Goal: Find specific page/section: Find specific page/section

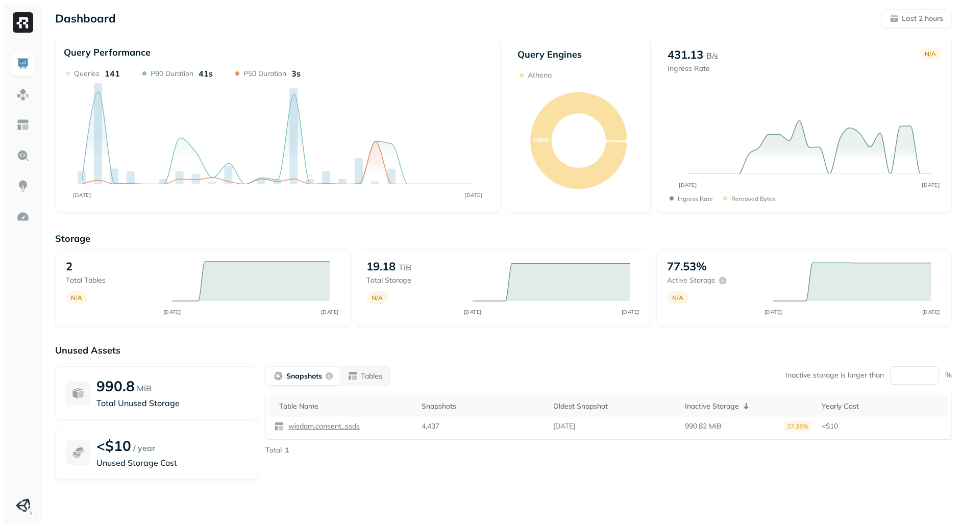
scroll to position [40, 0]
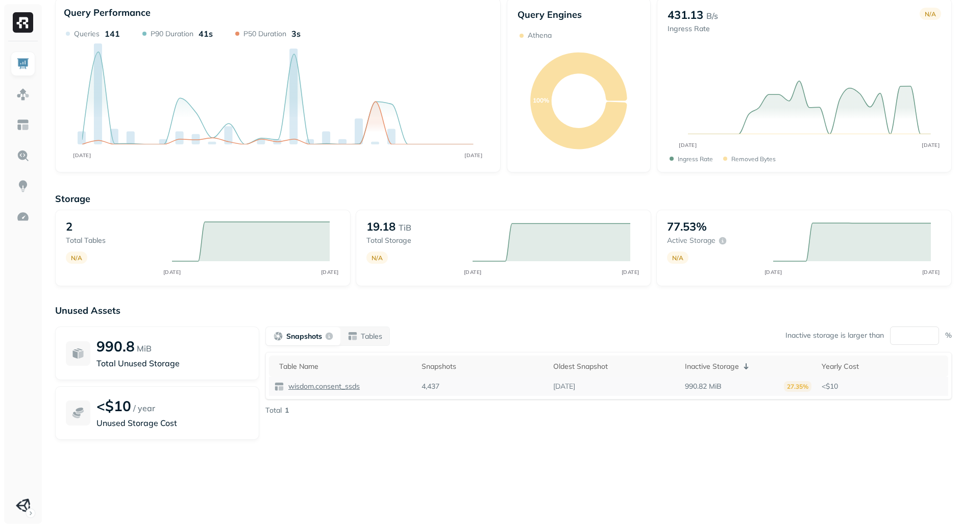
drag, startPoint x: 655, startPoint y: 382, endPoint x: 757, endPoint y: 382, distance: 102.6
click at [757, 382] on tr "wisdom.consent_ssds 4,437 [DATE] 990.82 MiB 27.35% <$10" at bounding box center [608, 386] width 679 height 19
click at [685, 427] on div "Snapshots Tables Inactive storage is larger than ** % Table Name Snapshots Olde…" at bounding box center [608, 383] width 686 height 113
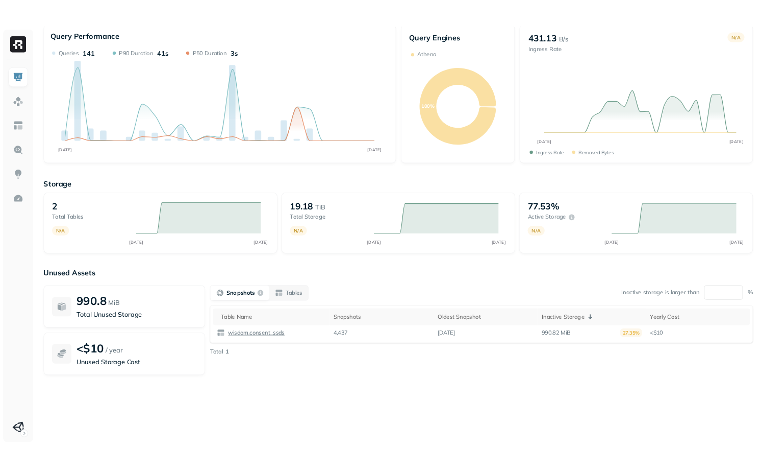
scroll to position [0, 0]
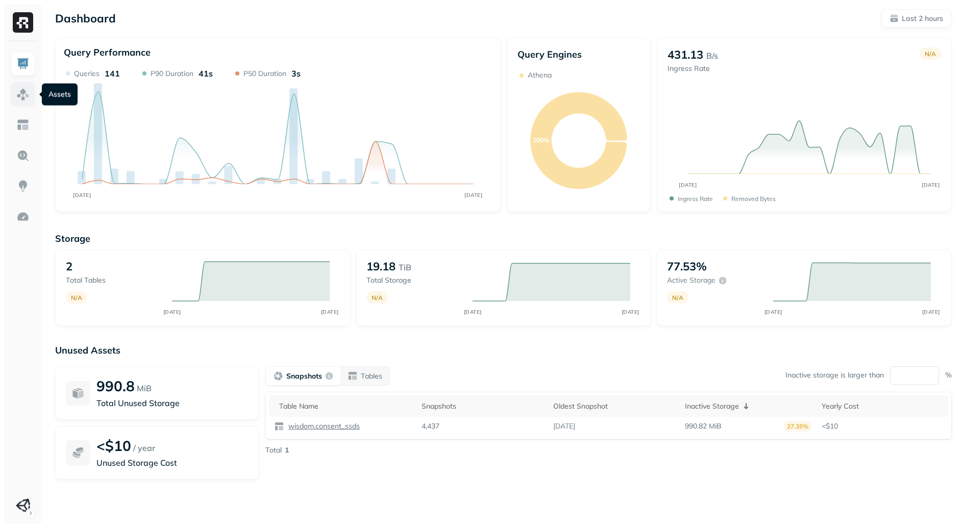
click at [19, 98] on img at bounding box center [22, 94] width 13 height 13
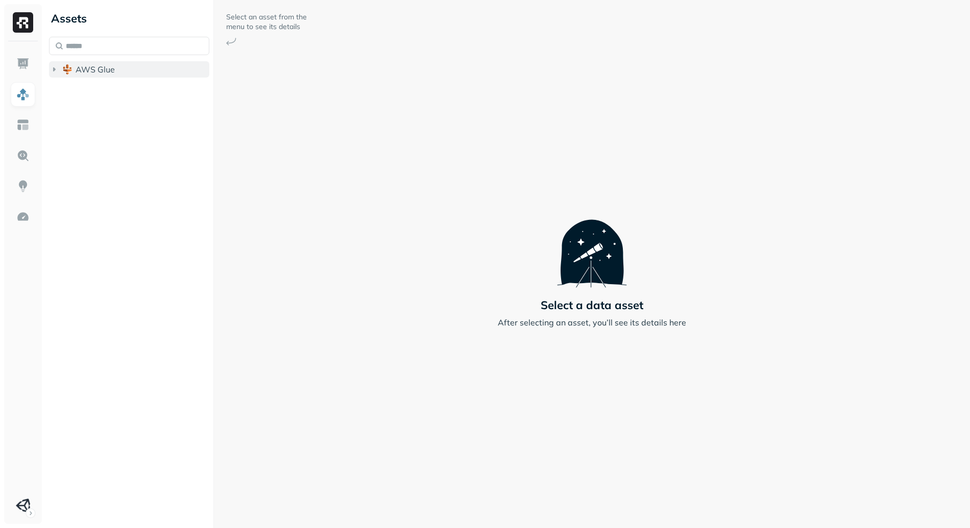
click at [111, 71] on span "AWS Glue" at bounding box center [95, 69] width 39 height 10
click at [119, 88] on button "wisdom" at bounding box center [134, 89] width 151 height 16
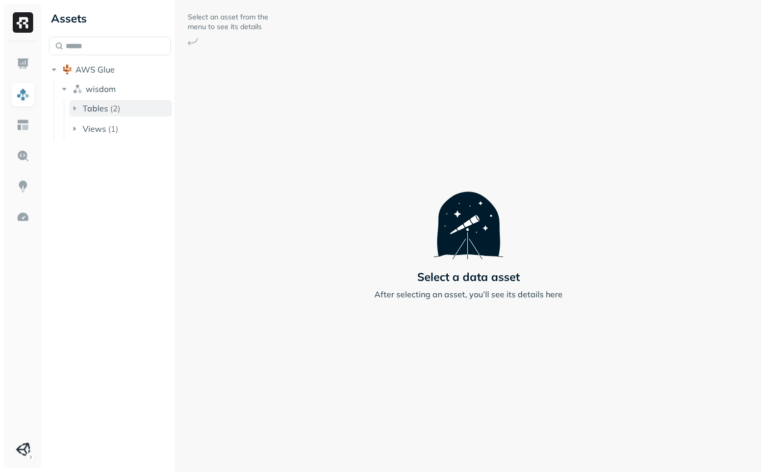
click at [105, 111] on span "Tables" at bounding box center [96, 108] width 26 height 10
click at [114, 117] on div "Tables ( 2 ) analytics_ssds consent_ssds" at bounding box center [120, 129] width 103 height 59
click at [127, 130] on span "analytics_ssds" at bounding box center [126, 127] width 56 height 10
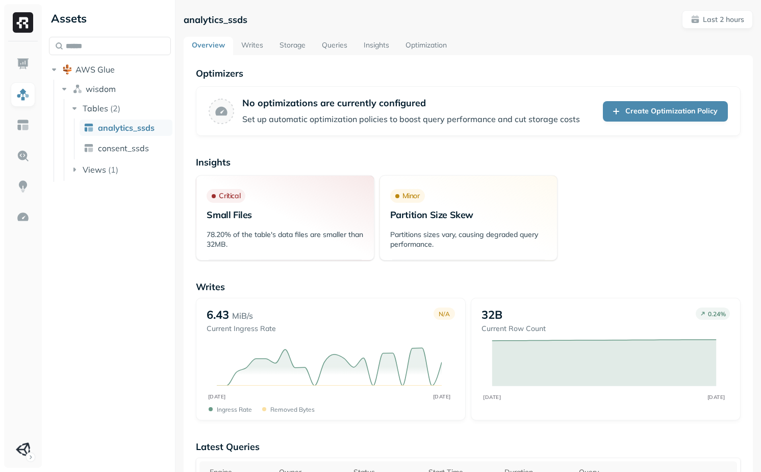
click at [253, 45] on link "Writes" at bounding box center [252, 46] width 38 height 18
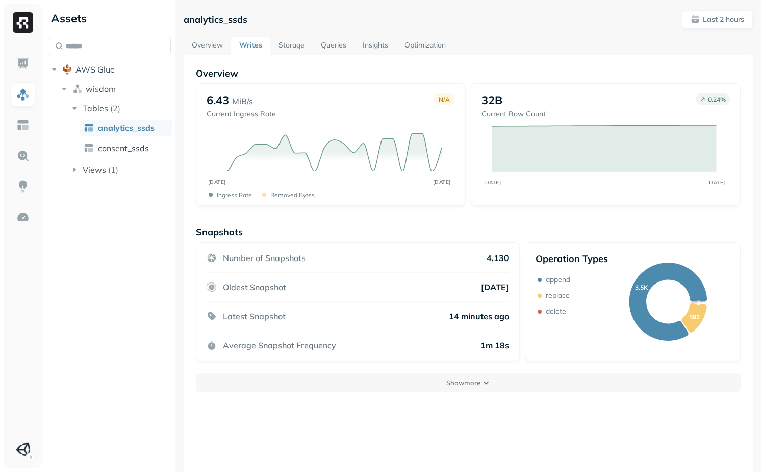
click at [288, 49] on link "Storage" at bounding box center [291, 46] width 42 height 18
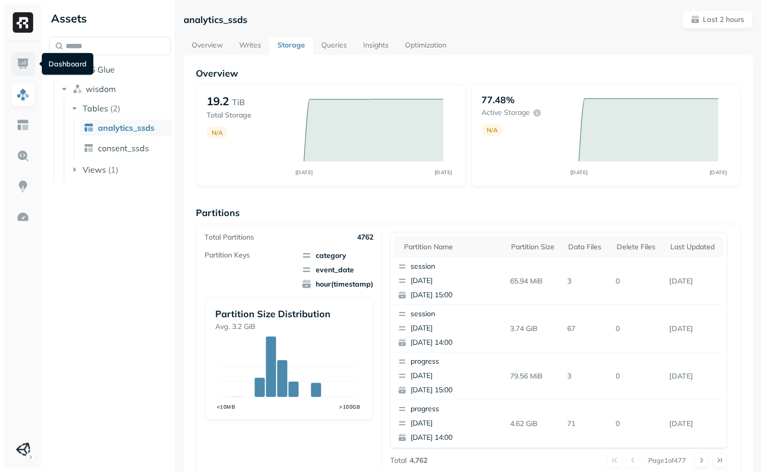
click at [15, 62] on link at bounding box center [23, 64] width 24 height 24
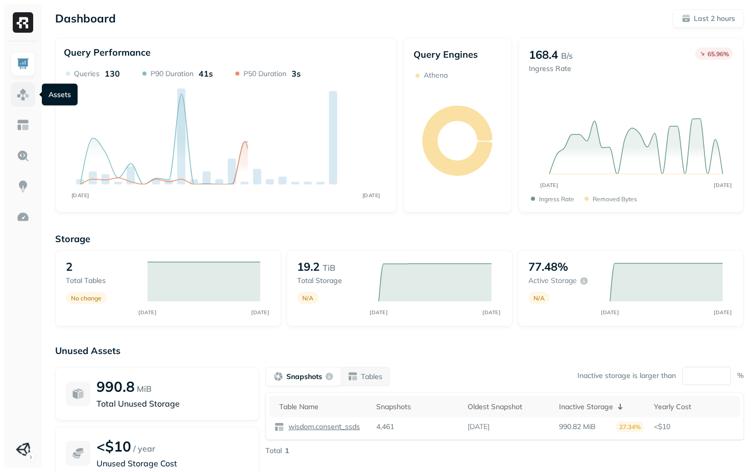
click at [29, 92] on link at bounding box center [23, 94] width 24 height 24
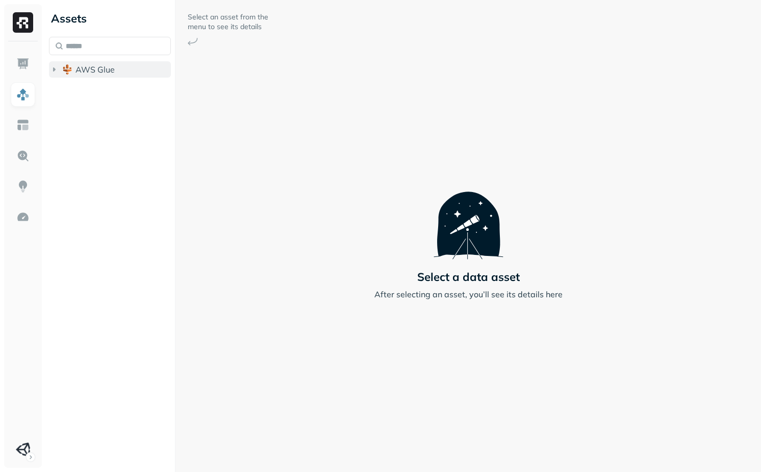
click at [97, 68] on span "AWS Glue" at bounding box center [95, 69] width 39 height 10
click at [109, 91] on span "wisdom" at bounding box center [101, 89] width 30 height 10
click at [105, 110] on span "Tables" at bounding box center [96, 108] width 26 height 10
click at [119, 134] on link "analytics_ssds" at bounding box center [126, 127] width 93 height 16
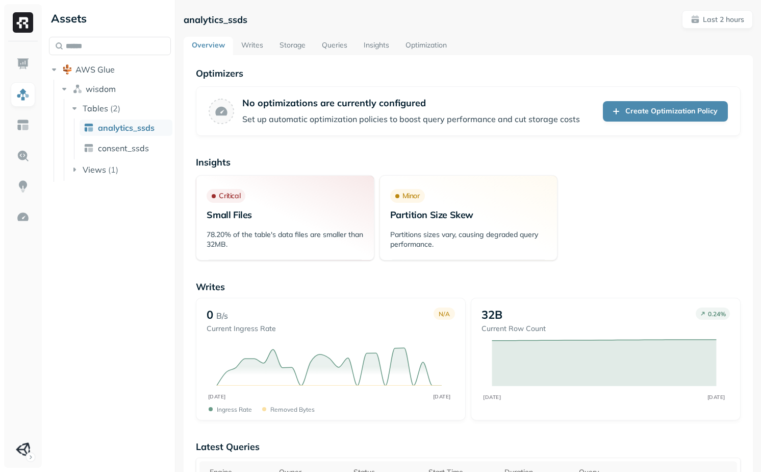
click at [229, 23] on p "analytics_ssds" at bounding box center [216, 20] width 64 height 12
copy p "analytics_ssds"
click at [133, 147] on span "consent_ssds" at bounding box center [123, 148] width 51 height 10
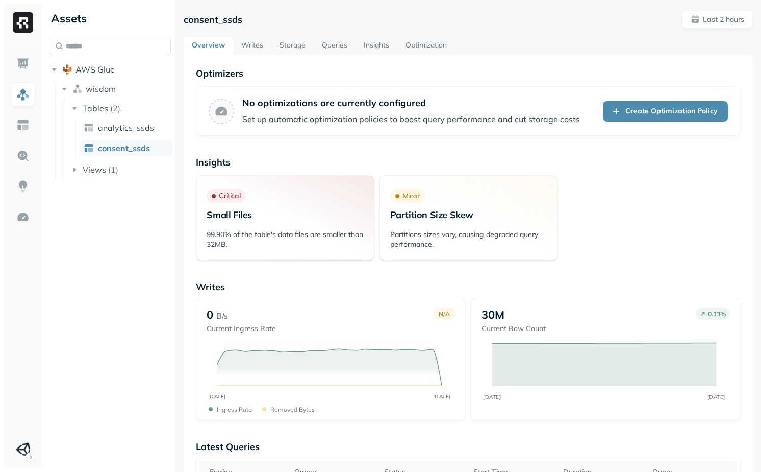
click at [218, 18] on p "consent_ssds" at bounding box center [213, 20] width 59 height 12
copy p "consent_ssds"
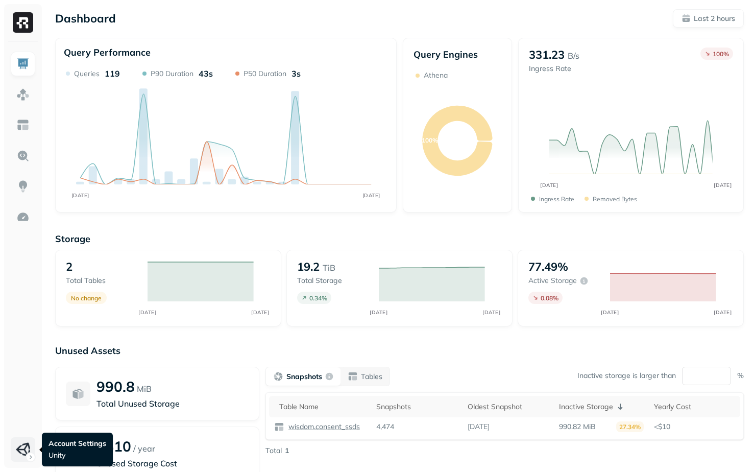
click at [27, 442] on html "Dashboard Last 2 hours Query Performance AUG 27 AUG 27 Queries 119 P90 Duration…" at bounding box center [377, 284] width 754 height 568
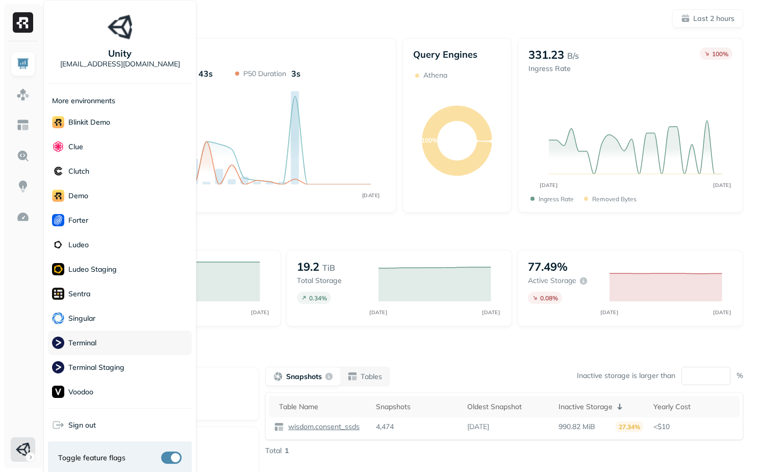
click at [96, 336] on span "Terminal" at bounding box center [74, 342] width 44 height 12
click at [299, 330] on html "Dashboard Last 2 hours Query Performance AUG 27 AUG 27 Queries 119 P90 Duration…" at bounding box center [380, 284] width 761 height 568
